Goal: Task Accomplishment & Management: Use online tool/utility

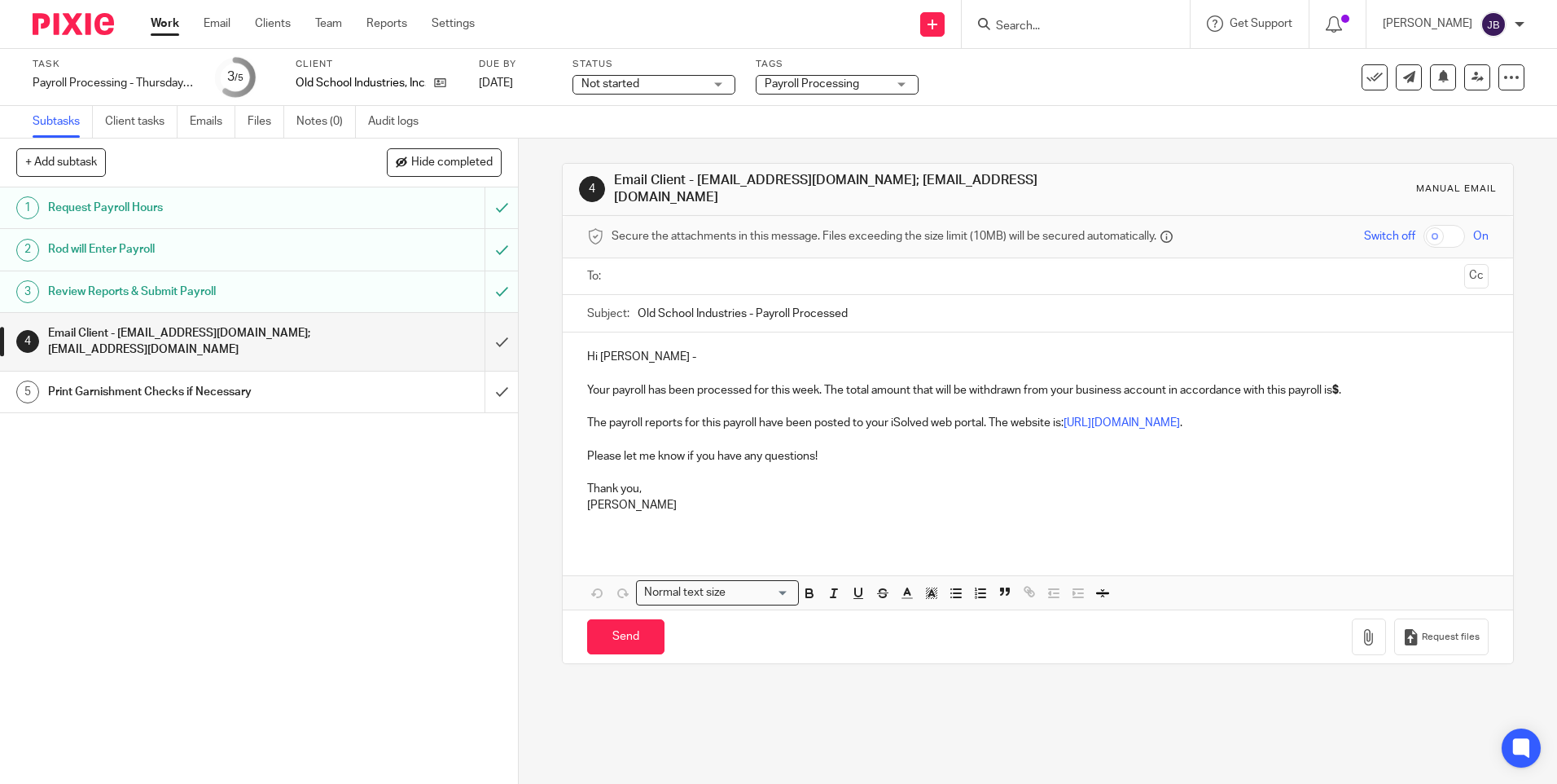
click at [1053, 30] on input "Search" at bounding box center [1068, 27] width 147 height 15
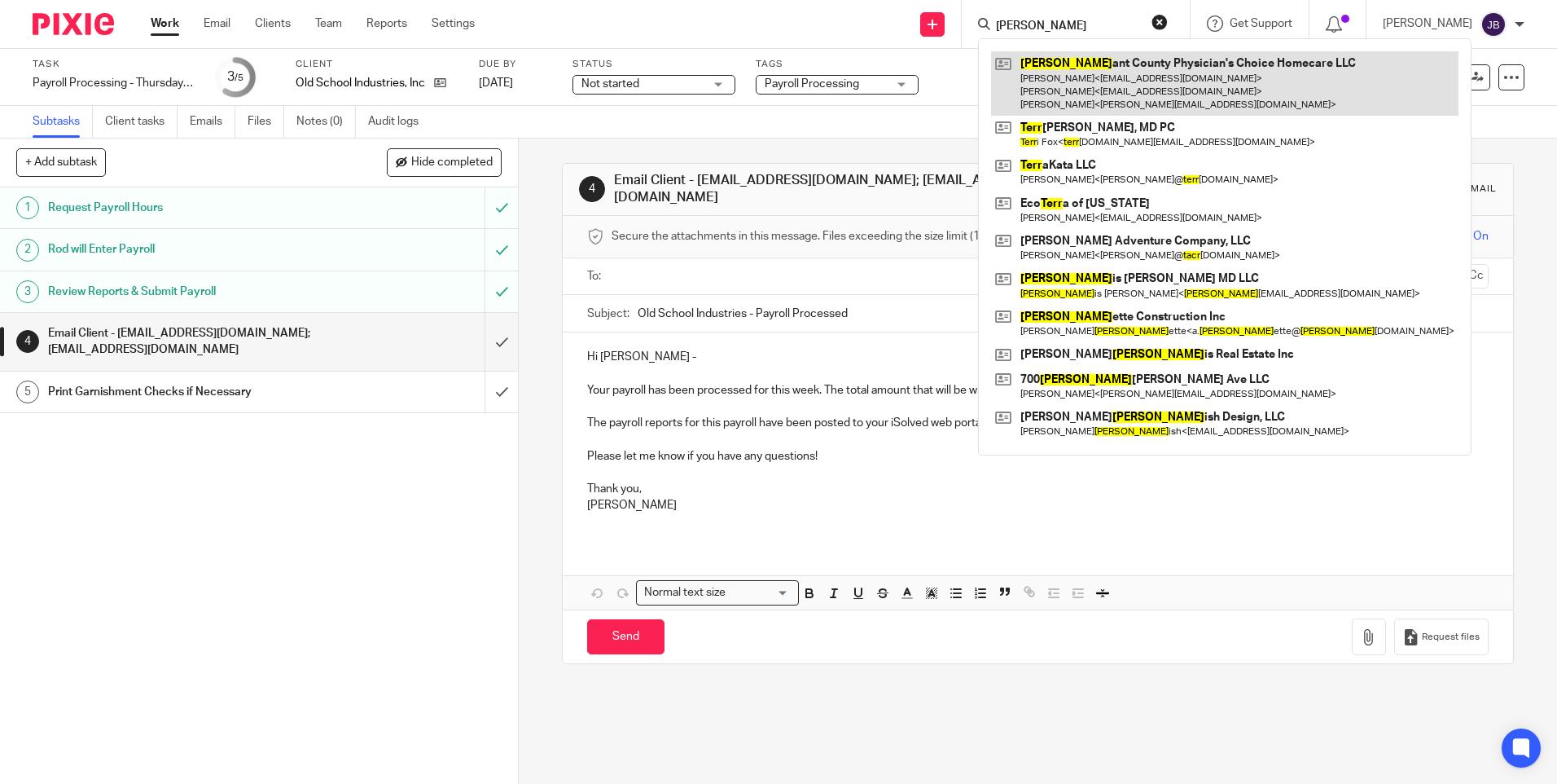
type input "tarr"
click at [1053, 79] on link at bounding box center [1225, 84] width 467 height 64
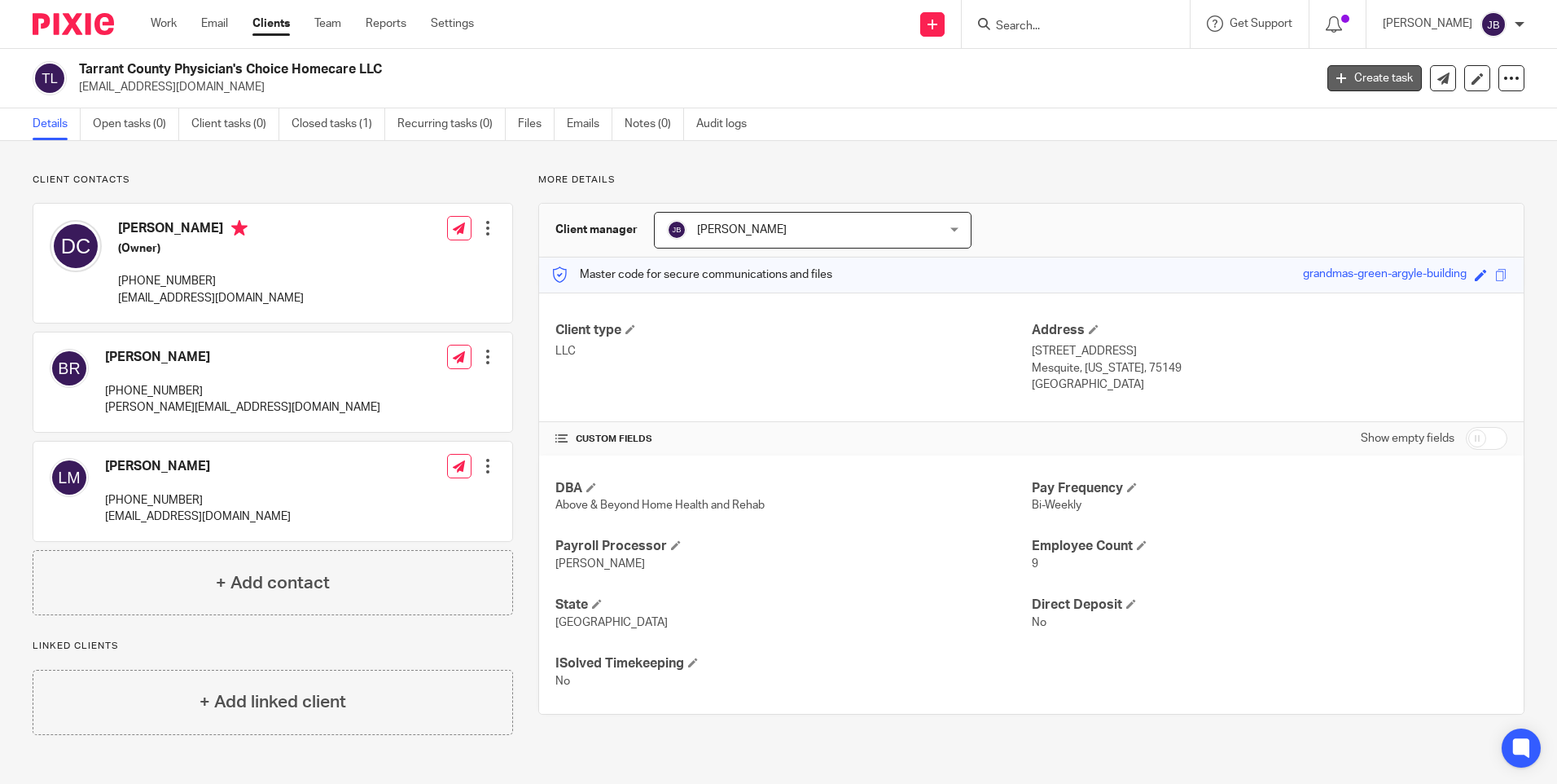
click at [1358, 77] on link "Create task" at bounding box center [1374, 78] width 95 height 26
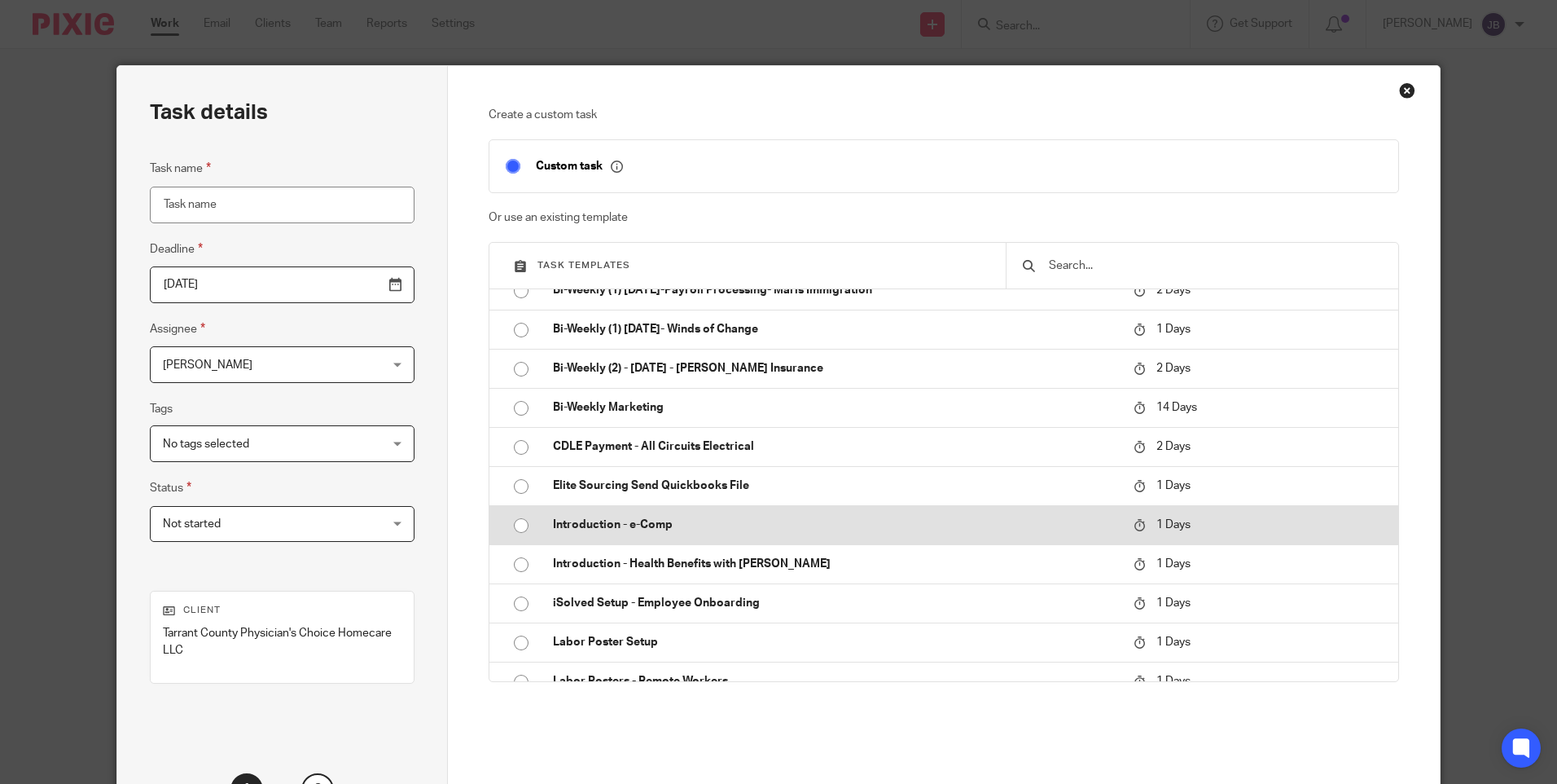
scroll to position [162, 0]
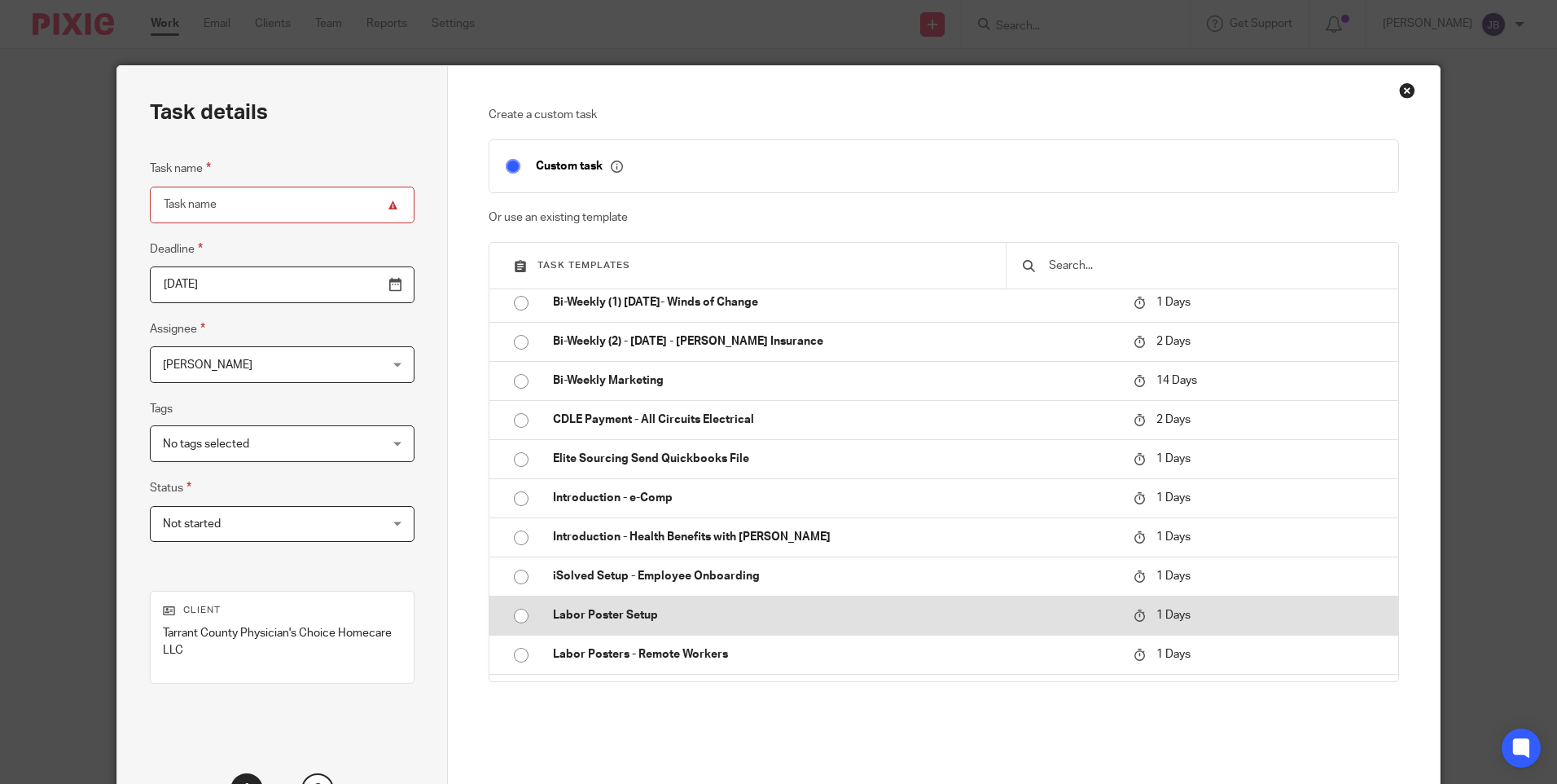
click at [795, 617] on p "Labor Poster Setup" at bounding box center [835, 615] width 565 height 17
type input "2025-08-26"
type input "Labor Poster Setup"
checkbox input "false"
radio input "true"
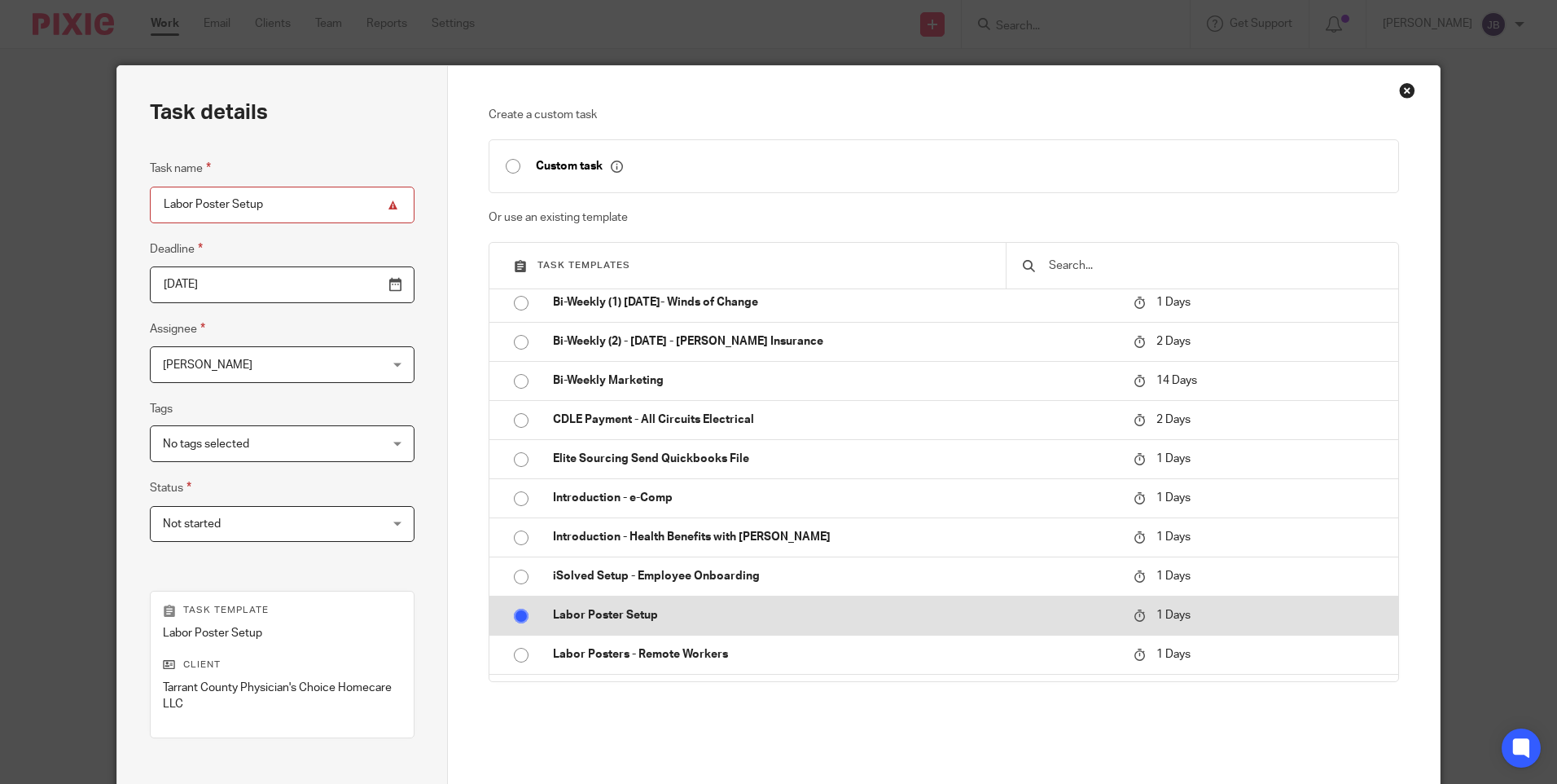
click at [521, 619] on input "radio" at bounding box center [521, 616] width 31 height 31
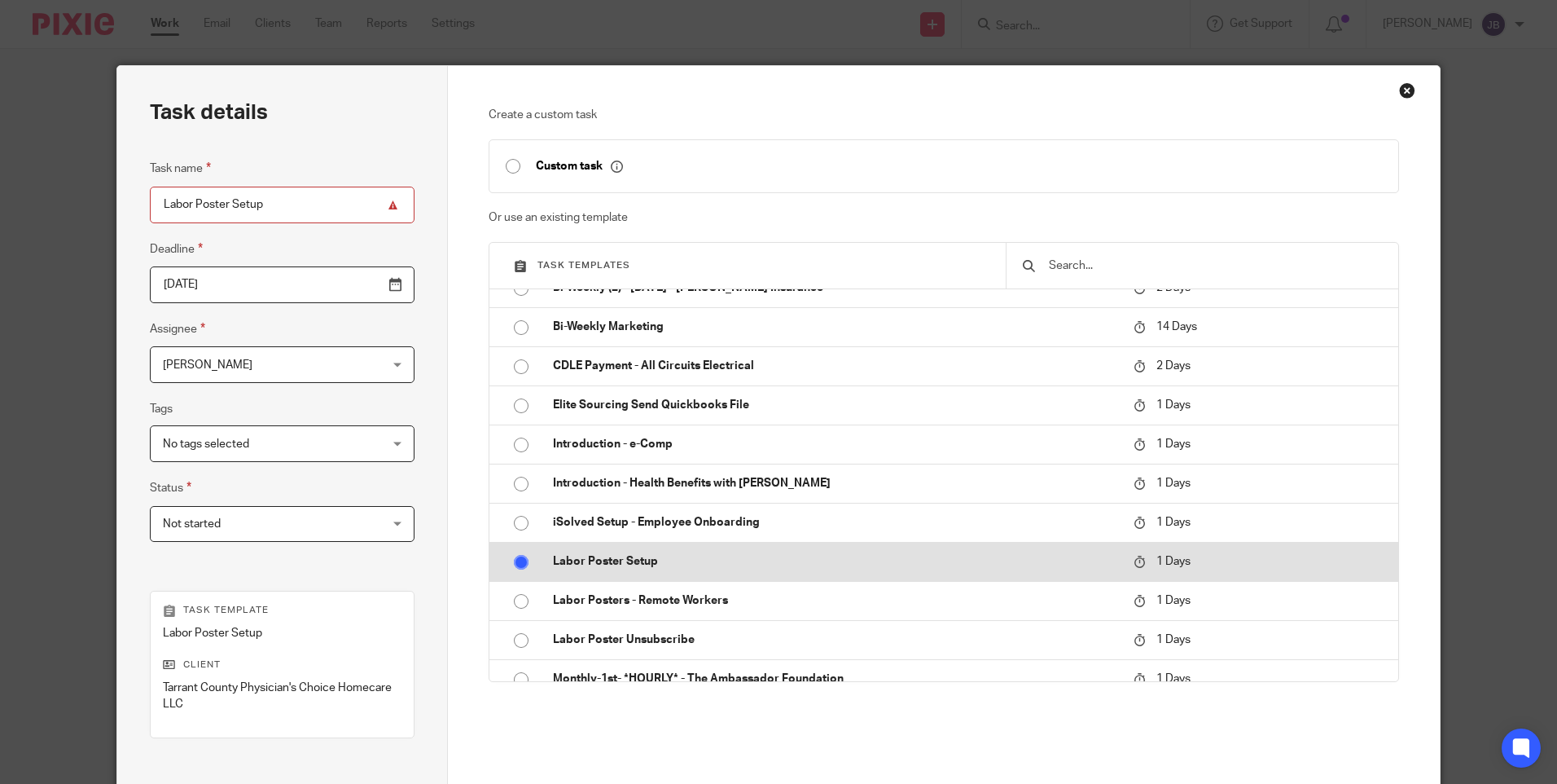
scroll to position [244, 0]
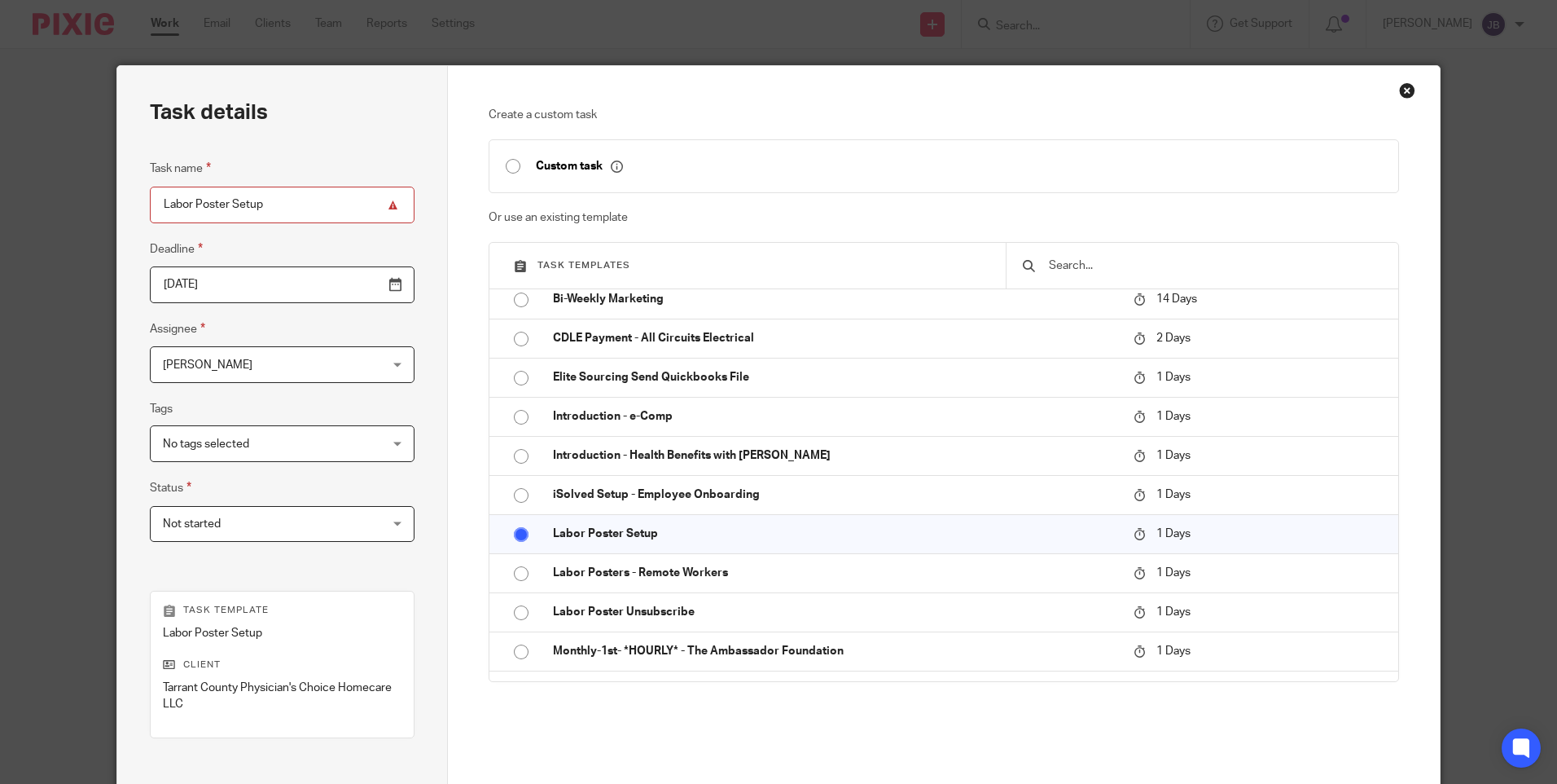
click at [357, 378] on div "Julie Bavouset Julie Bavouset" at bounding box center [282, 364] width 264 height 37
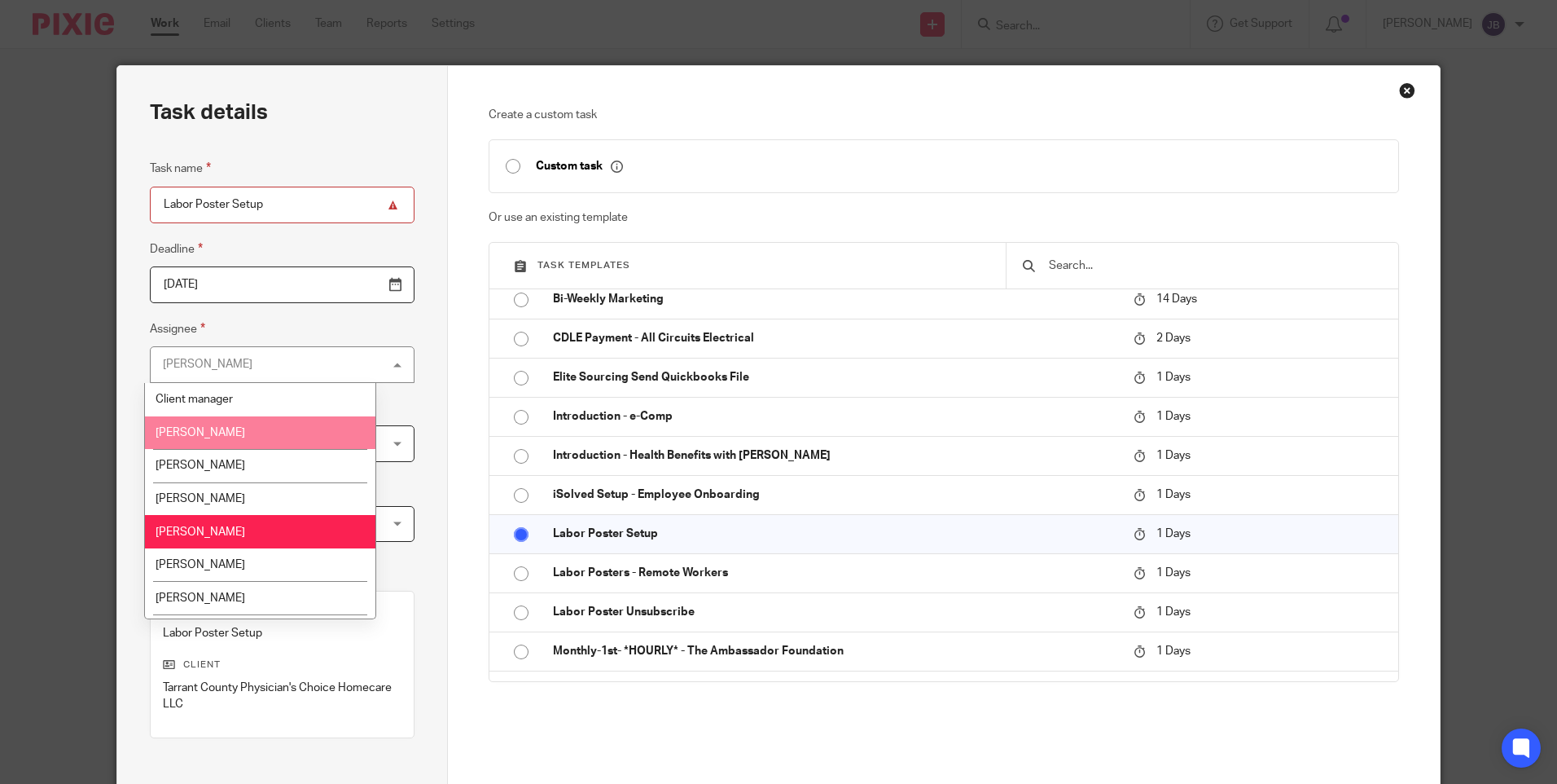
click at [271, 432] on li "[PERSON_NAME]" at bounding box center [260, 432] width 230 height 33
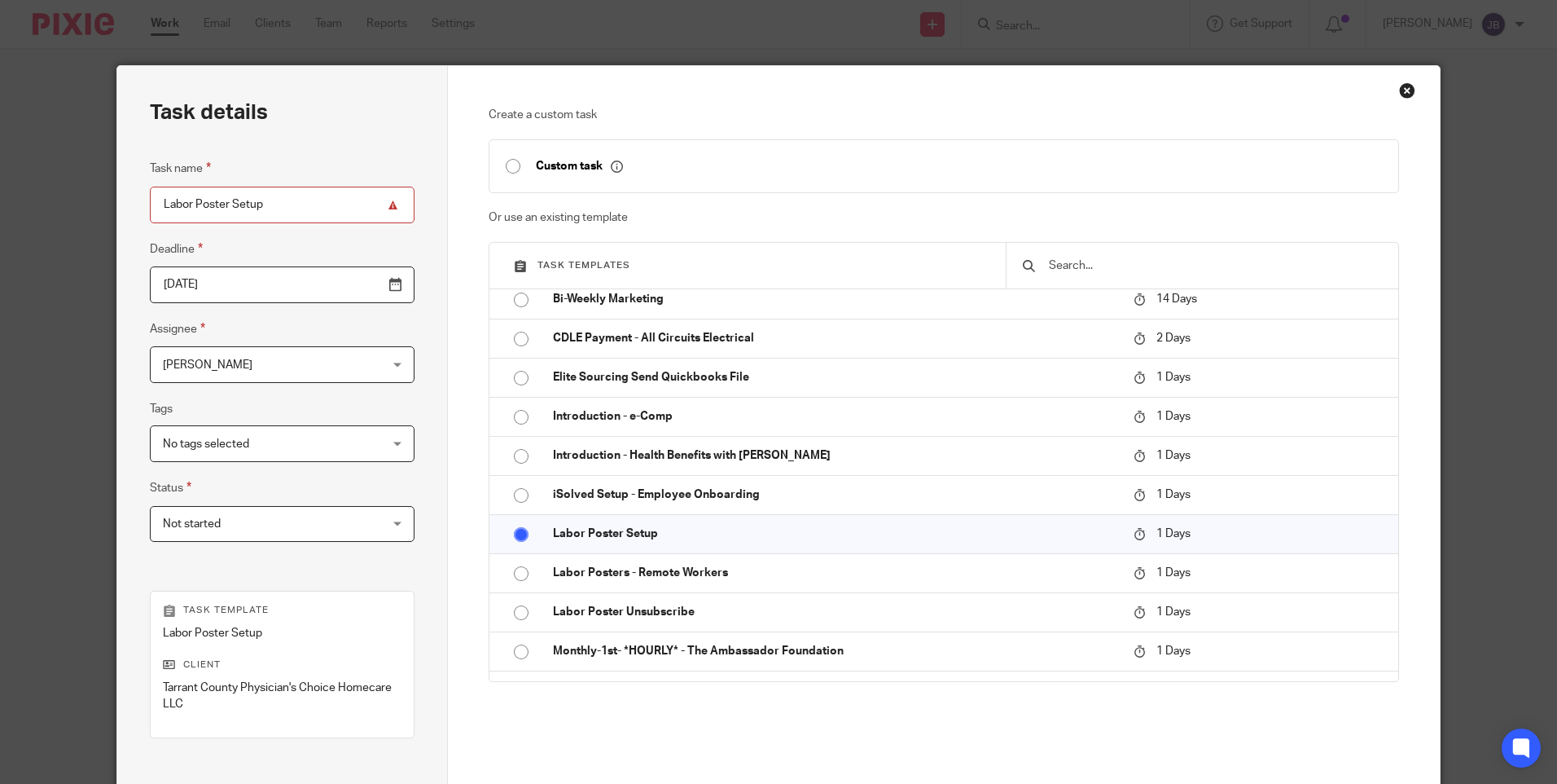
click at [1044, 700] on div "Create a custom task Custom task Or use an existing template Task templates A f…" at bounding box center [943, 437] width 910 height 661
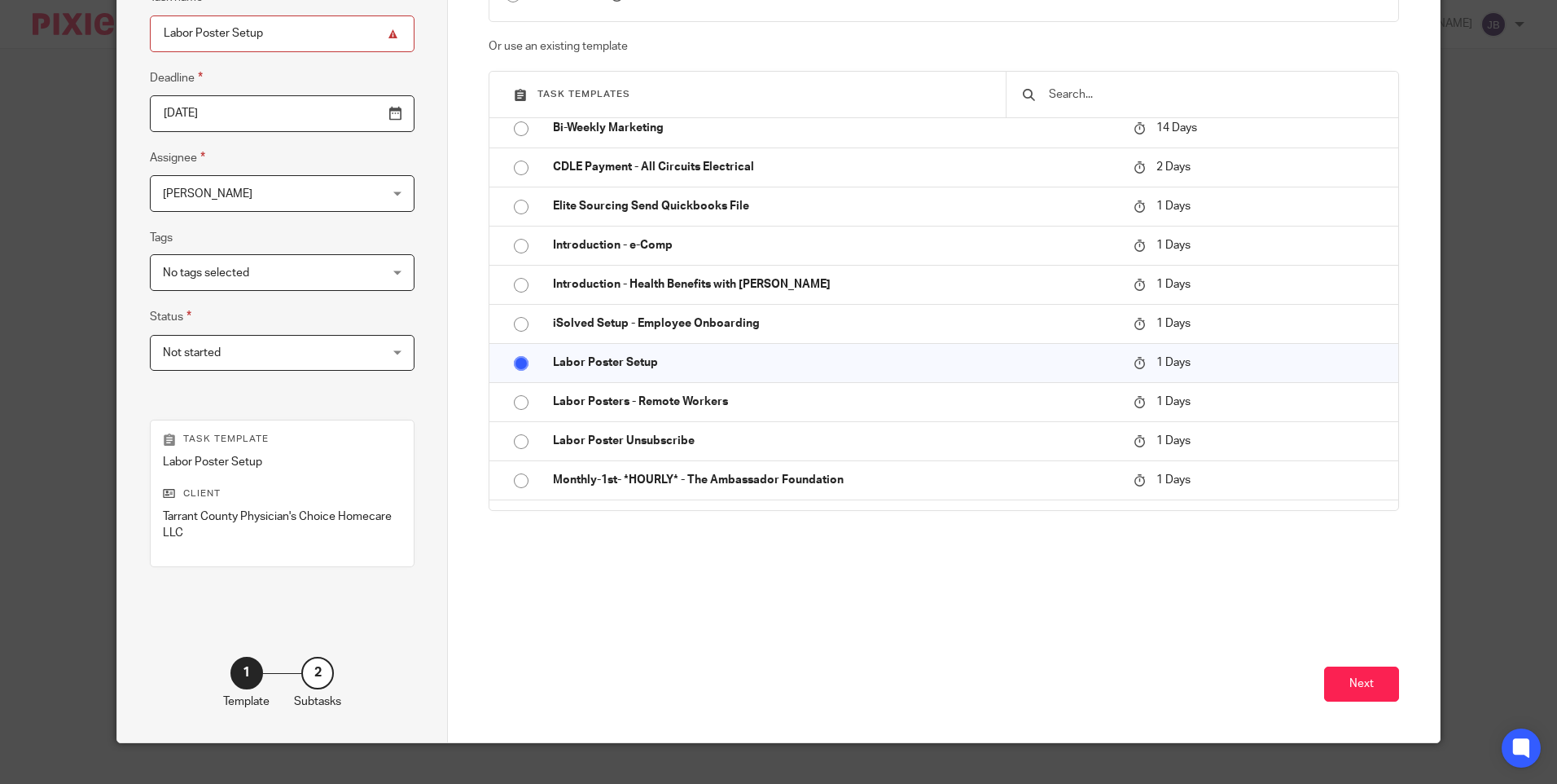
scroll to position [196, 0]
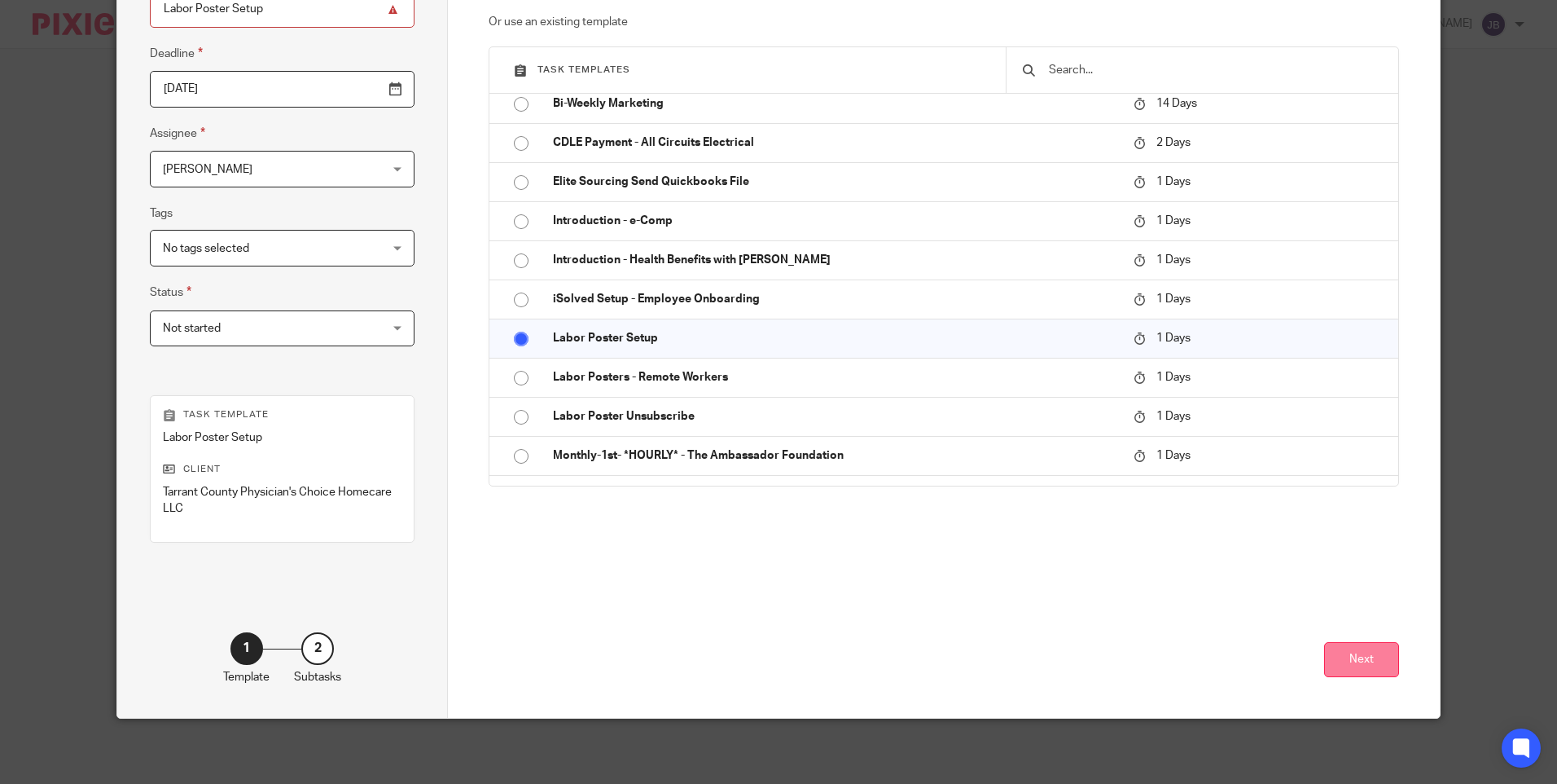
click at [1361, 655] on button "Next" at bounding box center [1362, 659] width 75 height 35
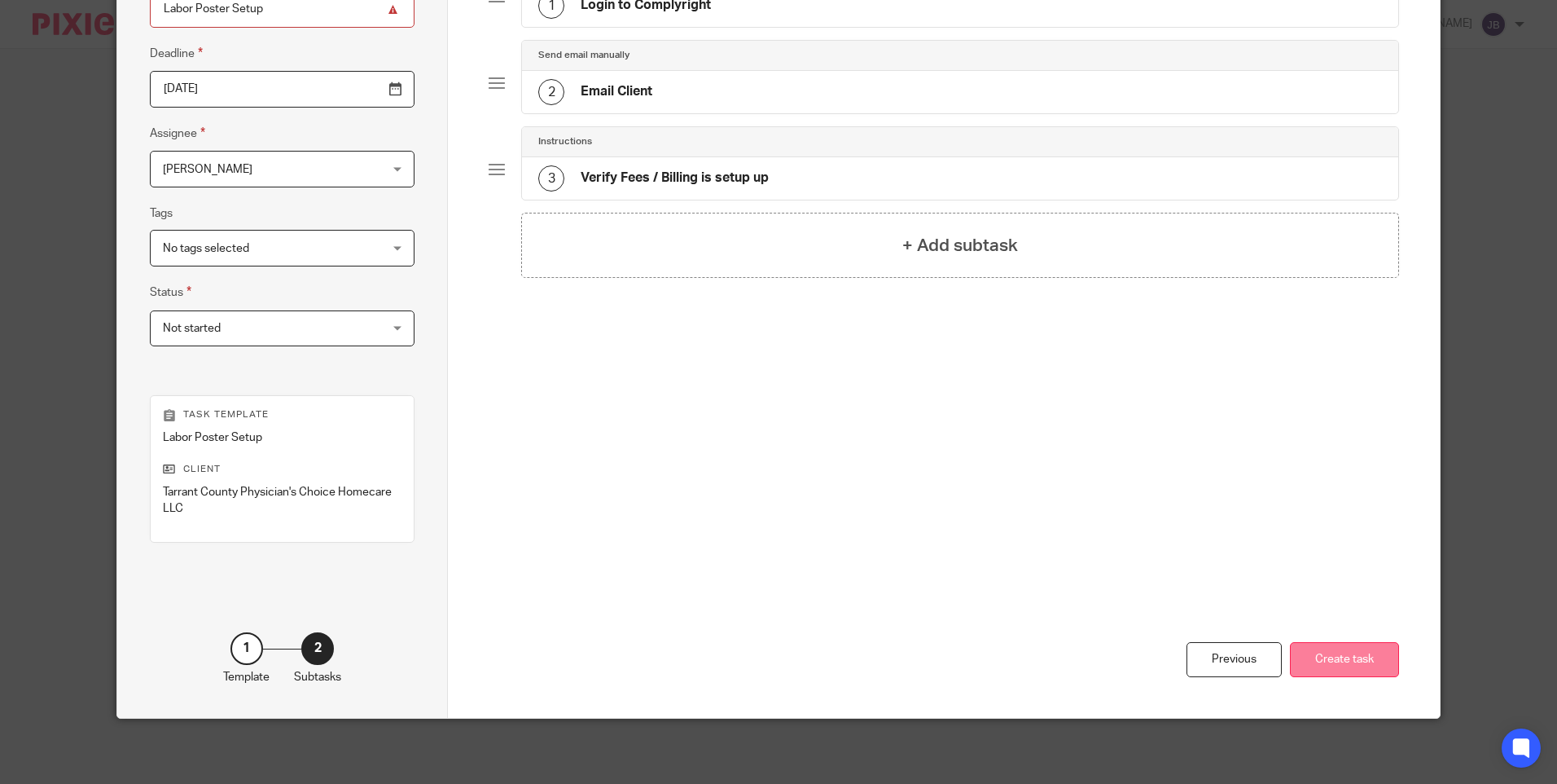
click at [1348, 673] on button "Create task" at bounding box center [1344, 659] width 109 height 35
